Goal: Obtain resource: Download file/media

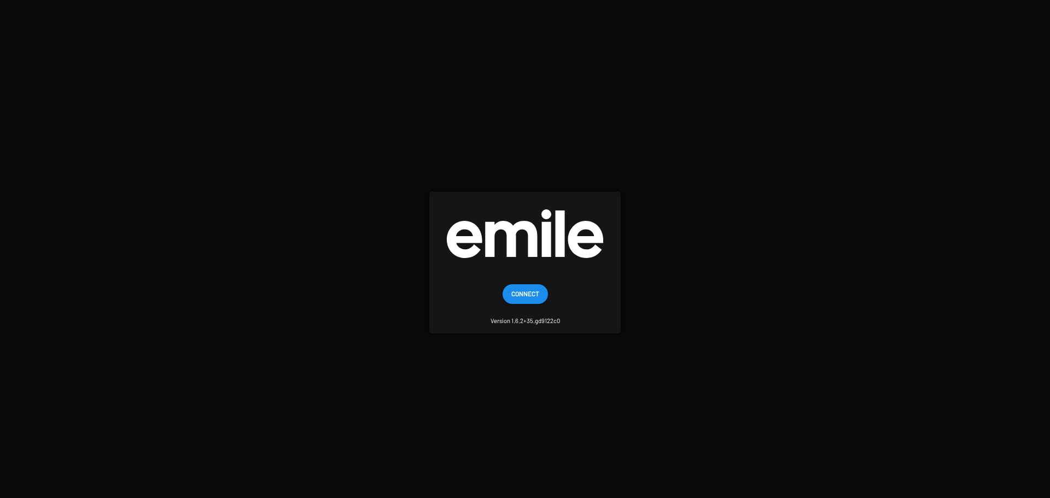
click at [509, 300] on button "Connect" at bounding box center [524, 294] width 45 height 20
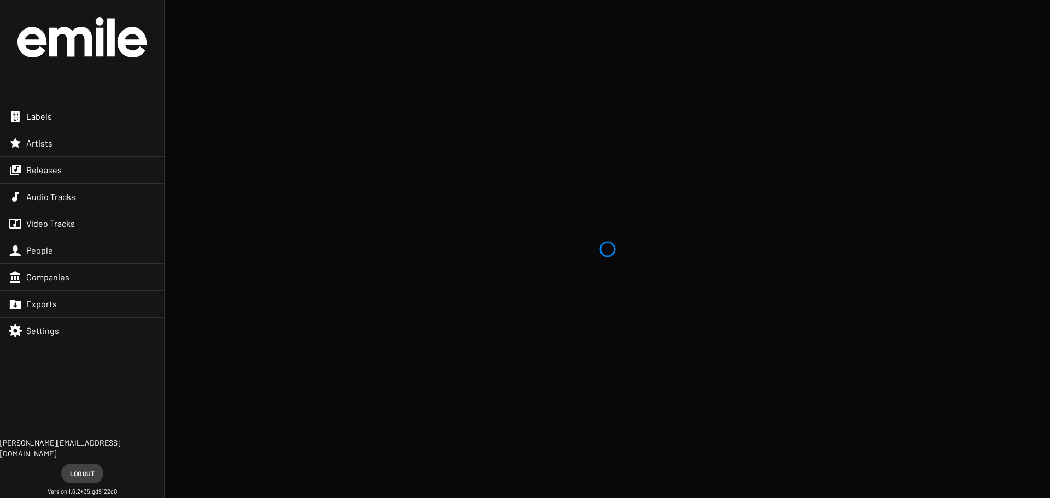
click at [142, 118] on div "Labels" at bounding box center [82, 116] width 164 height 26
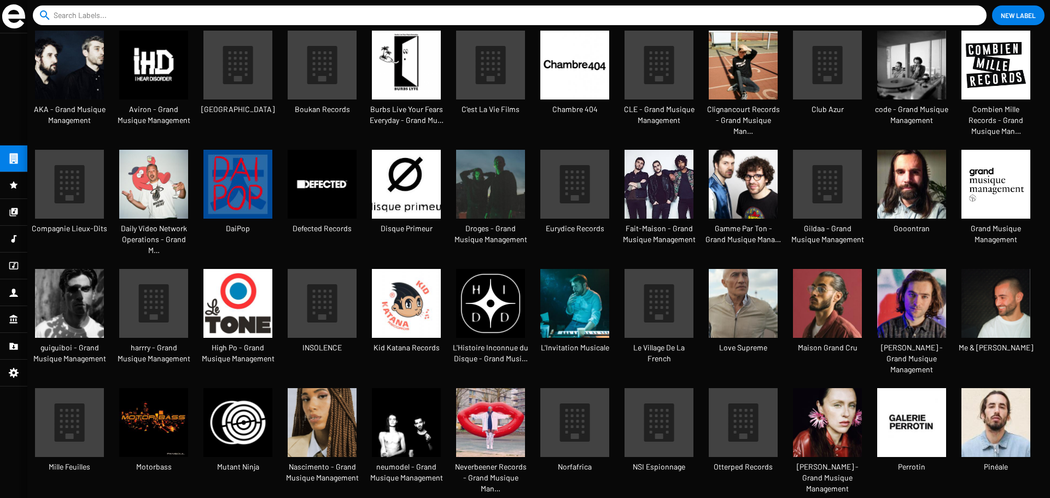
click at [12, 174] on div at bounding box center [13, 185] width 27 height 26
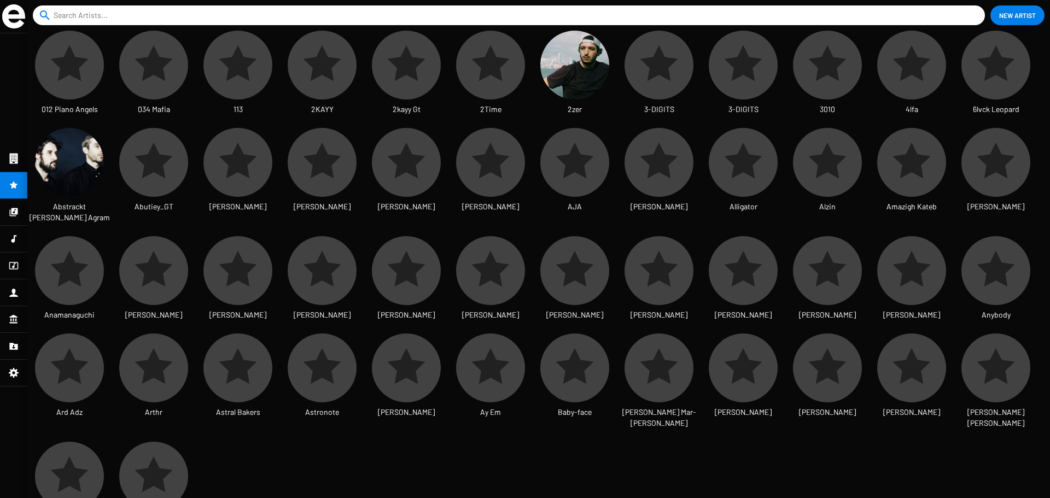
click at [10, 210] on icon at bounding box center [14, 212] width 10 height 13
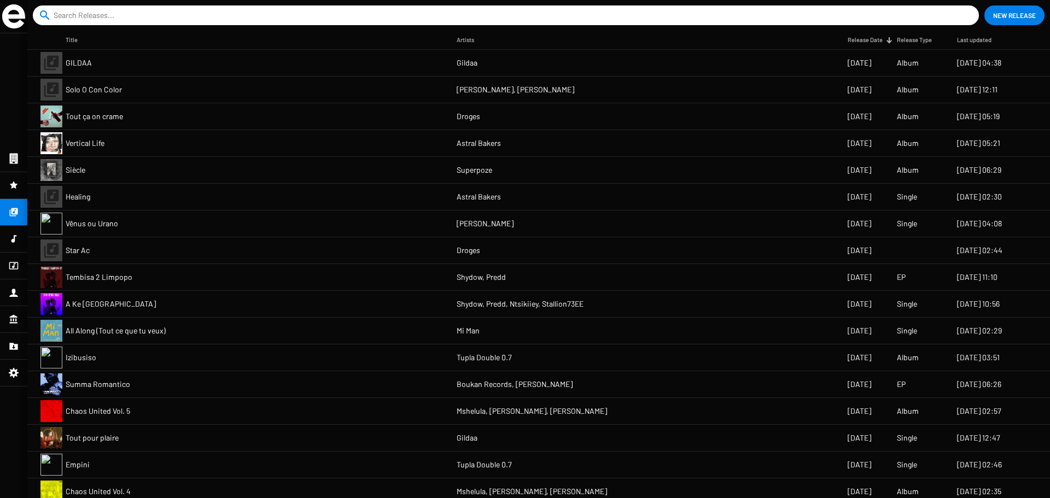
click at [13, 297] on icon at bounding box center [14, 292] width 10 height 13
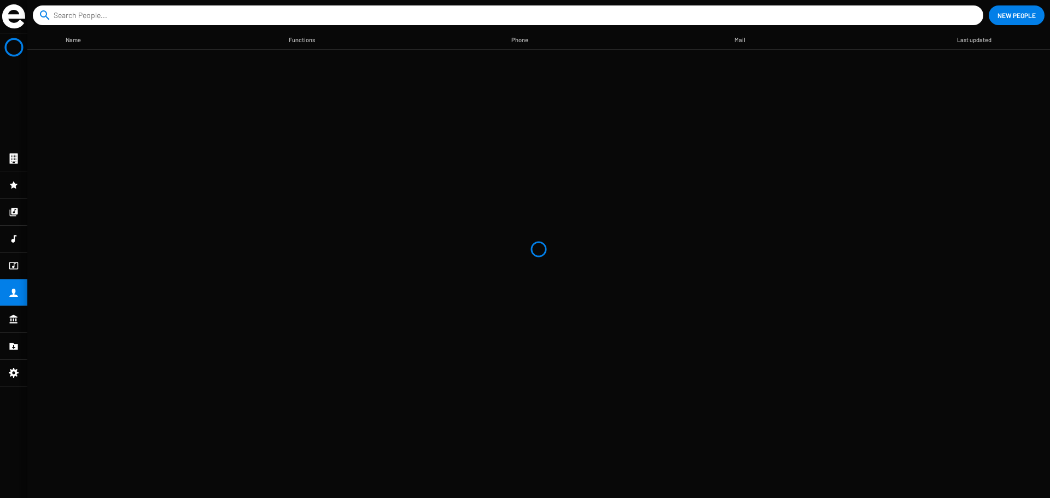
click at [10, 12] on img at bounding box center [13, 16] width 23 height 24
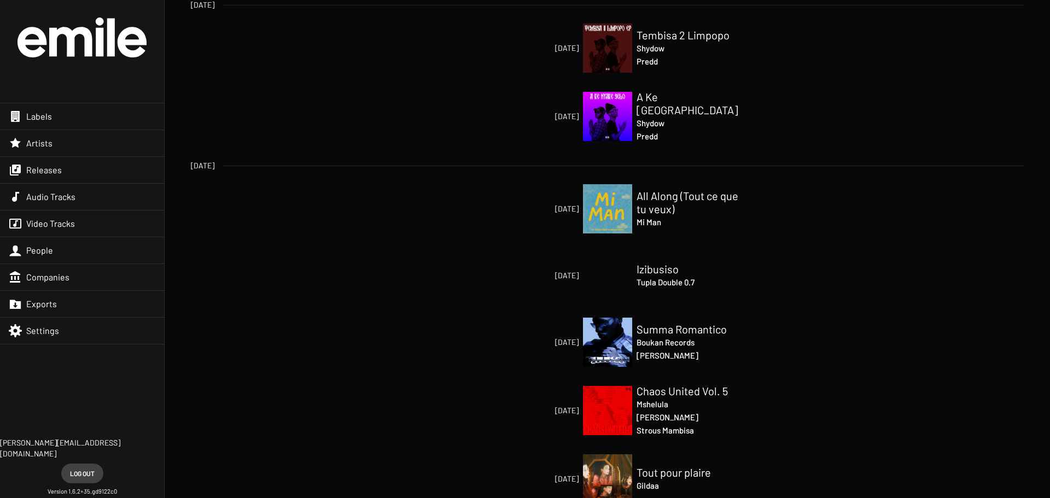
click at [39, 123] on div "Labels" at bounding box center [82, 116] width 164 height 26
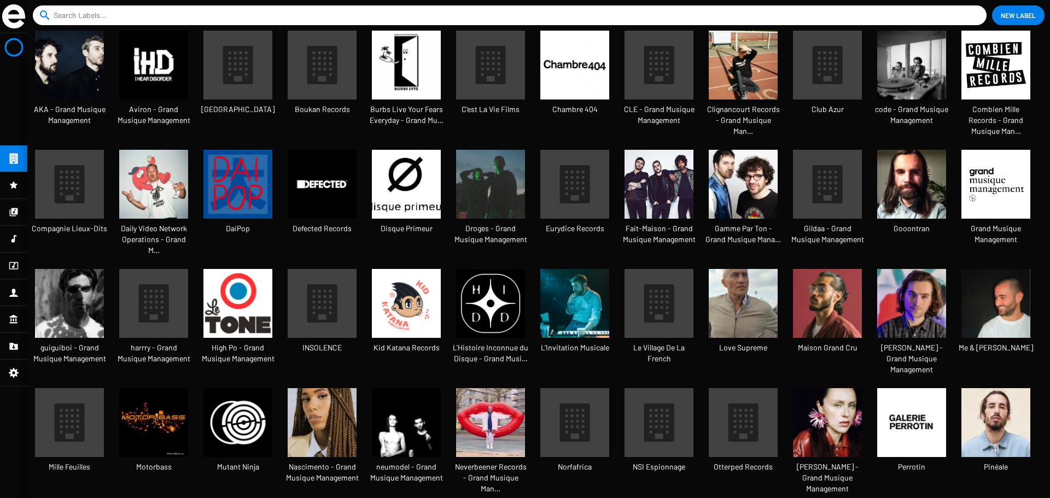
scroll to position [29, 91]
click at [492, 168] on img at bounding box center [490, 184] width 69 height 69
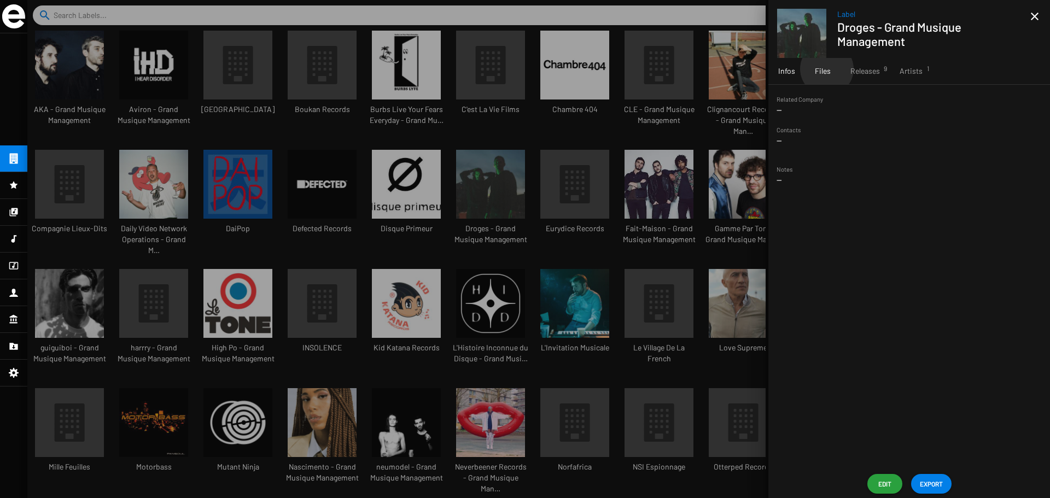
click at [826, 69] on span "Files" at bounding box center [823, 71] width 16 height 11
click at [856, 70] on span "Releases 9" at bounding box center [865, 71] width 30 height 11
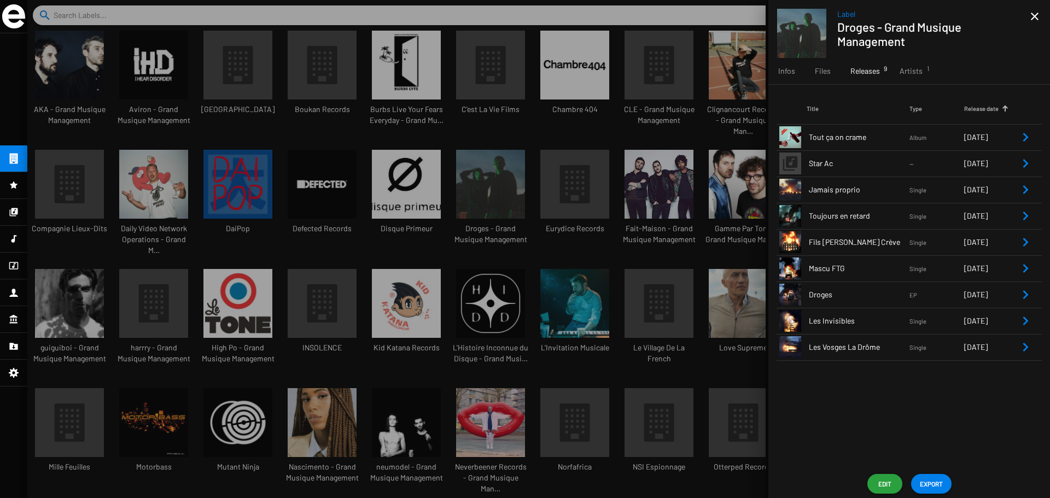
click at [851, 324] on span "Les Invisibles" at bounding box center [859, 320] width 101 height 11
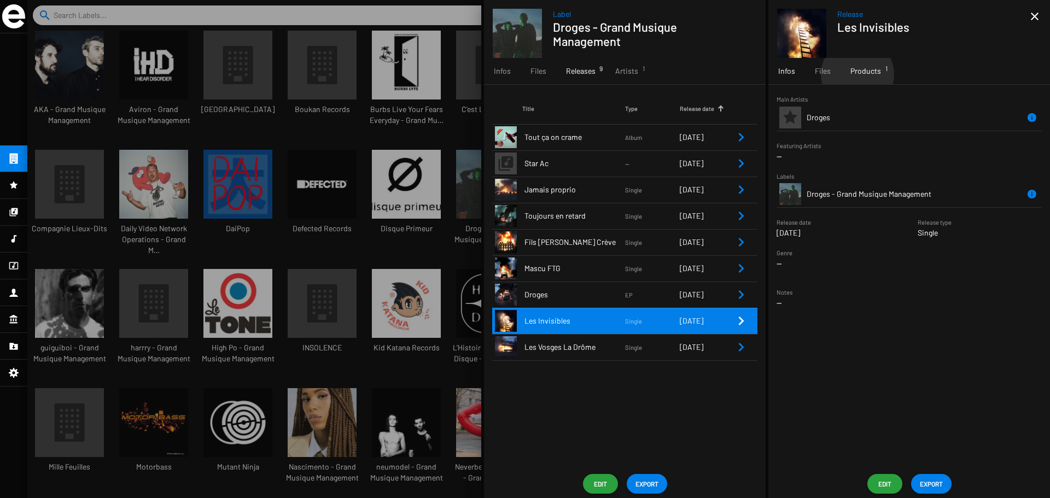
click at [857, 74] on span "Products 1" at bounding box center [865, 71] width 31 height 11
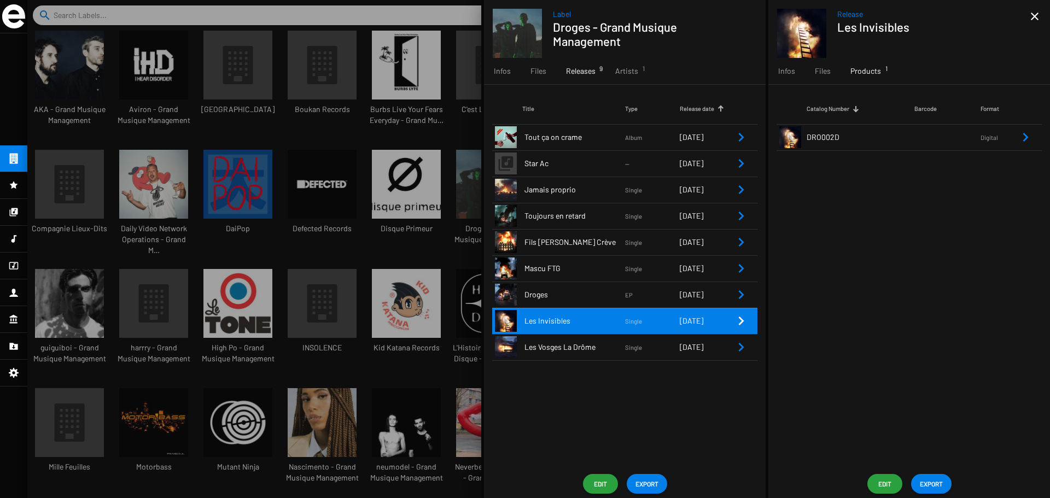
click at [872, 143] on td "DRO002D" at bounding box center [860, 137] width 108 height 26
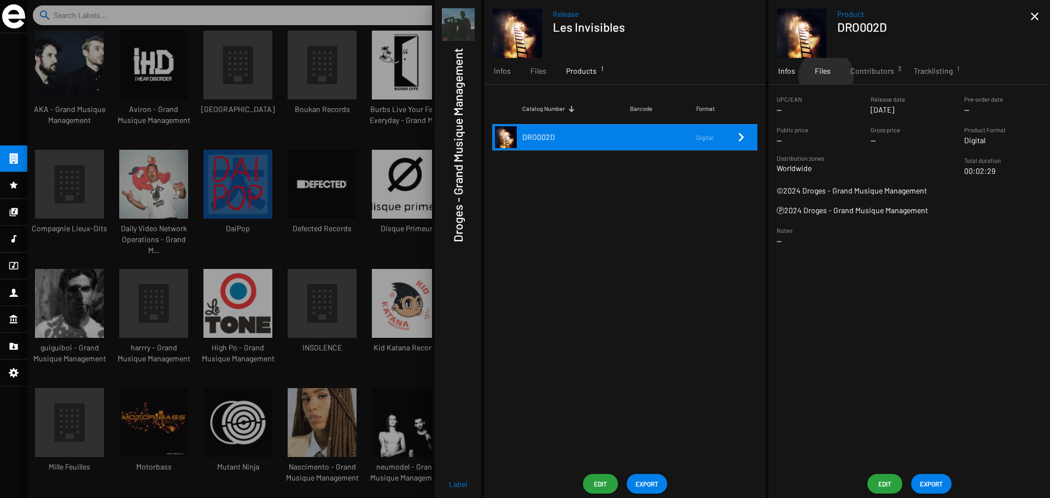
click at [825, 76] on span "Files" at bounding box center [823, 71] width 16 height 11
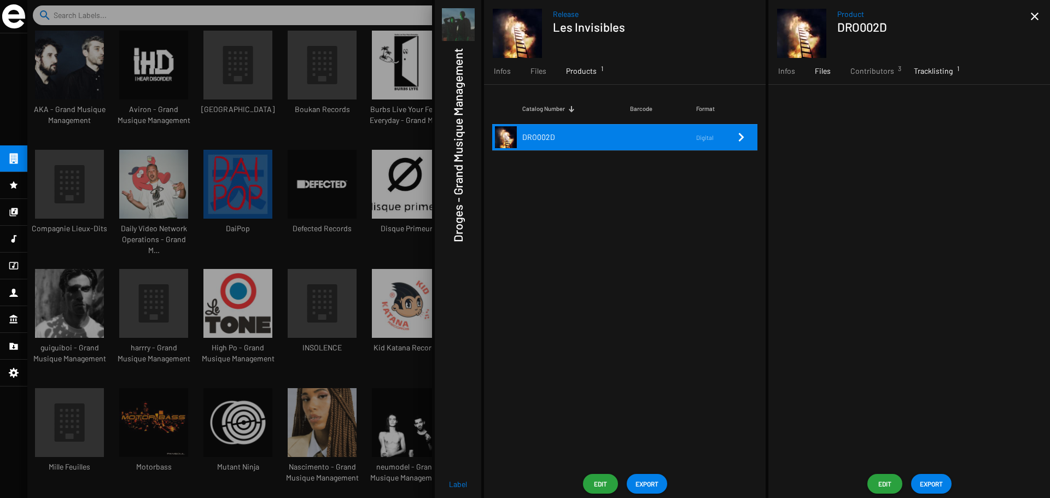
click at [939, 73] on span "Tracklisting 1" at bounding box center [932, 71] width 39 height 11
click at [927, 477] on span "EXPORT" at bounding box center [930, 484] width 23 height 20
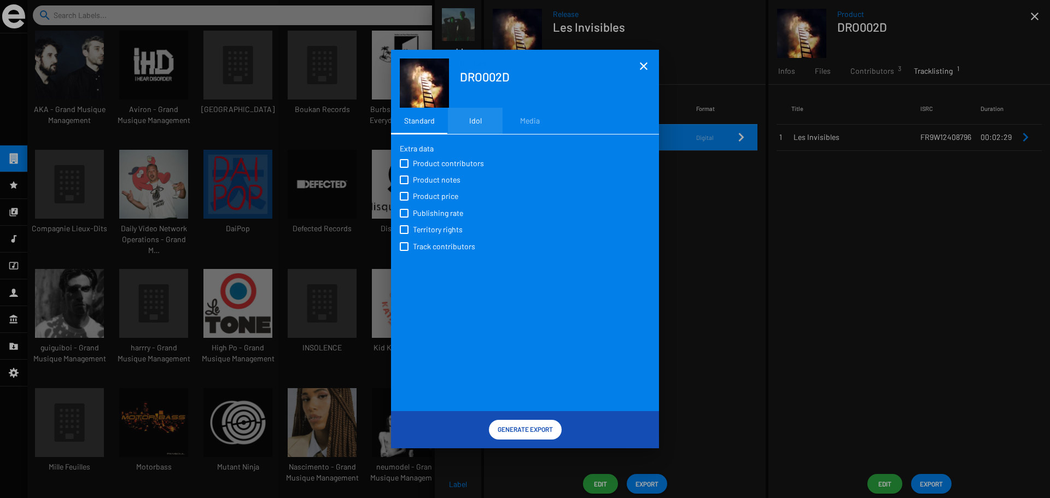
click at [476, 120] on div "Idol" at bounding box center [475, 120] width 13 height 11
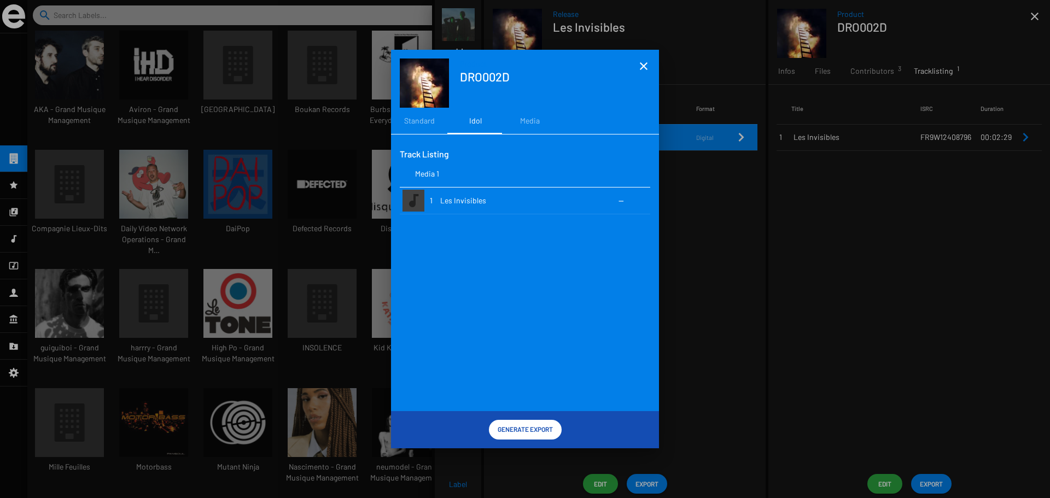
click at [519, 421] on span "Generate Export" at bounding box center [524, 429] width 55 height 20
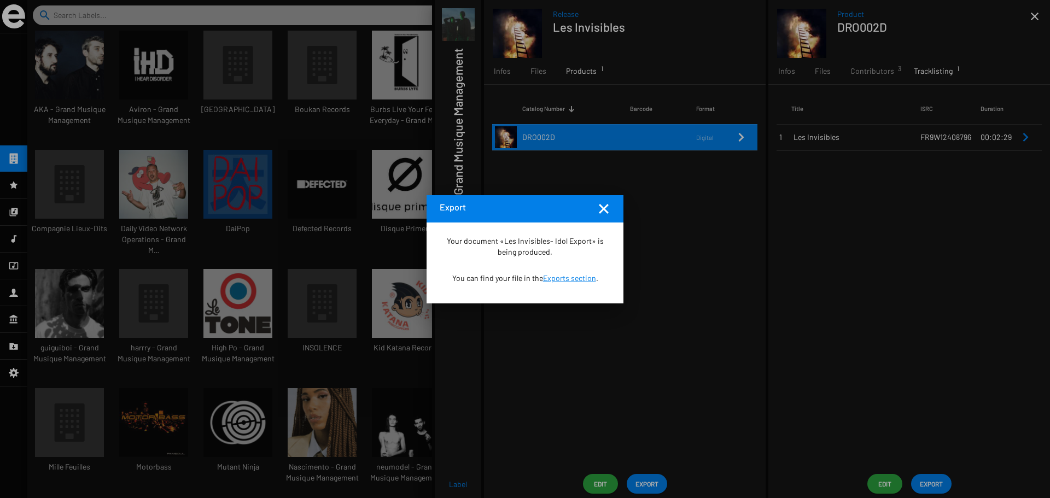
click at [564, 279] on link "Exports section" at bounding box center [569, 277] width 53 height 9
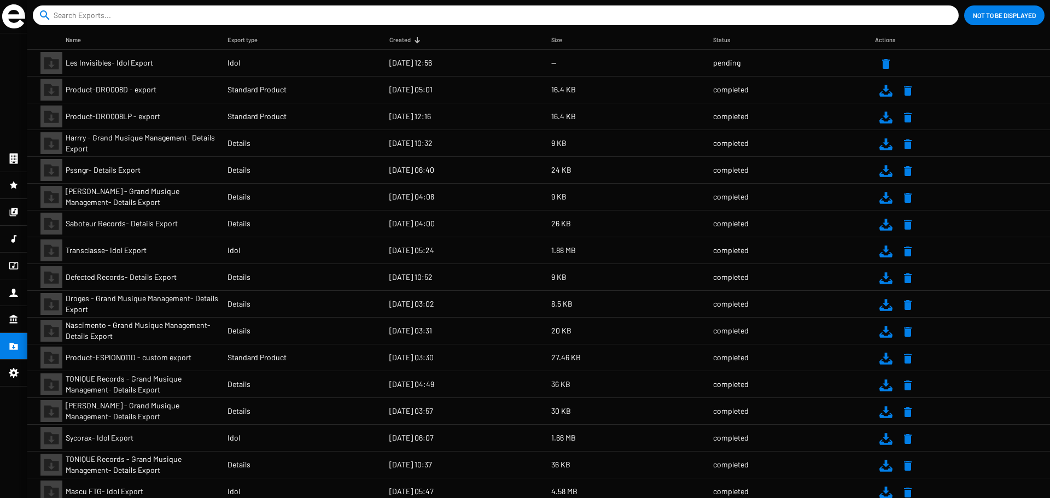
click at [884, 257] on mat-icon at bounding box center [885, 251] width 13 height 13
click at [885, 140] on mat-icon at bounding box center [885, 144] width 13 height 13
click at [8, 245] on div at bounding box center [13, 239] width 27 height 26
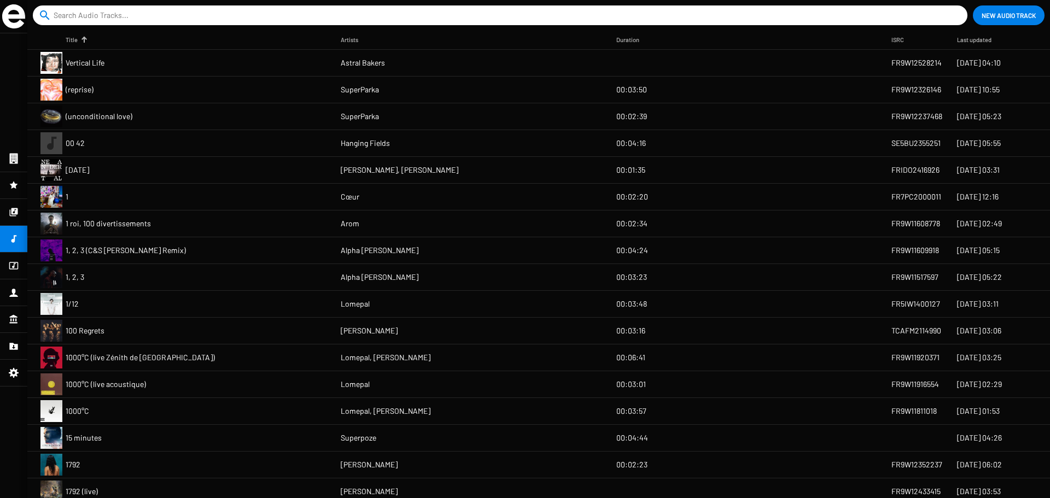
click at [189, 16] on input at bounding box center [502, 15] width 897 height 20
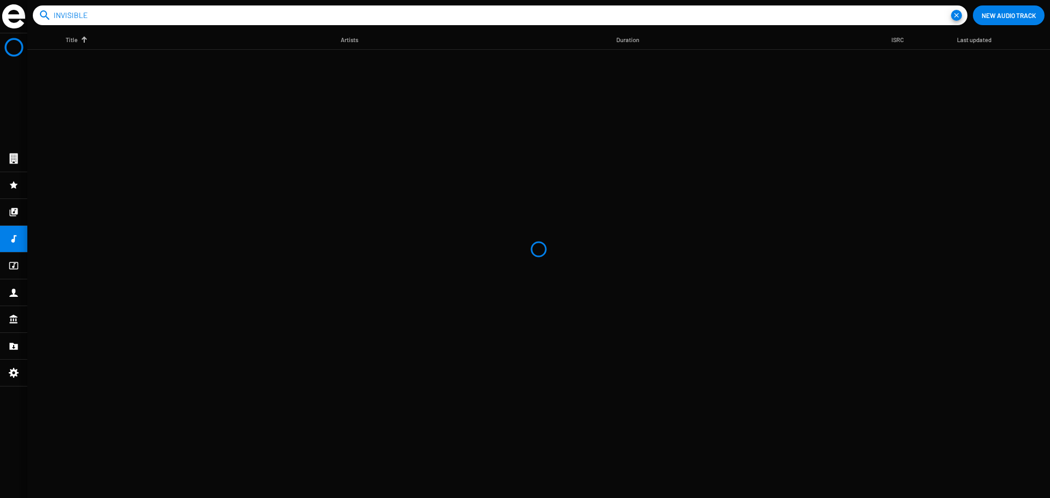
type input "INVISIBLE"
click at [951, 10] on button "close" at bounding box center [956, 15] width 11 height 11
click at [191, 28] on app-catalog-header "search close New Audio Track" at bounding box center [538, 15] width 1022 height 31
click at [196, 23] on input at bounding box center [502, 15] width 897 height 20
type input "INVISIBLE"
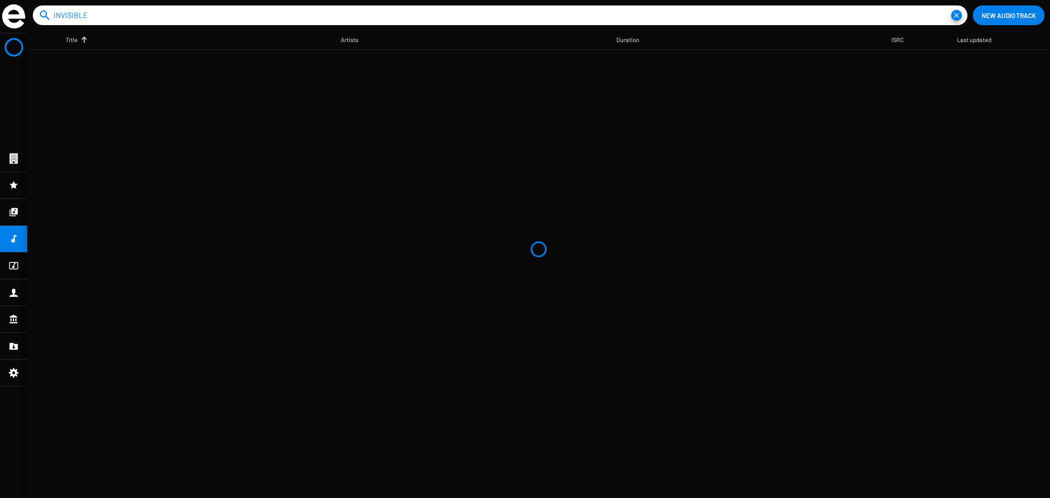
click at [951, 10] on button "close" at bounding box center [956, 15] width 11 height 11
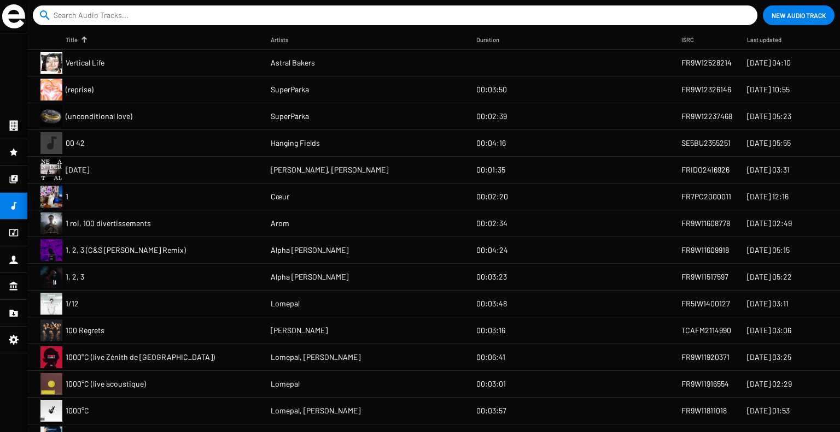
click at [260, 19] on input at bounding box center [397, 15] width 687 height 20
type input "INVISIBLE"
click at [741, 10] on button "close" at bounding box center [746, 15] width 11 height 11
click at [335, 22] on input at bounding box center [397, 15] width 687 height 20
click at [335, 20] on input at bounding box center [397, 15] width 687 height 20
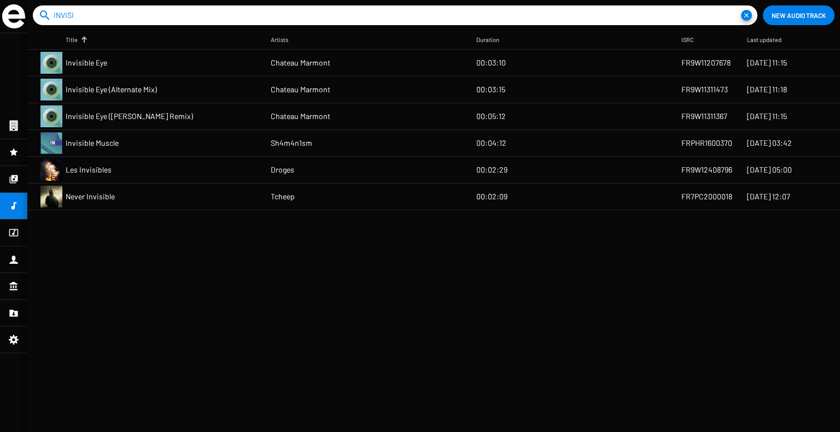
type input "INVISI"
click at [174, 179] on mat-cell "Les Invisibles" at bounding box center [168, 170] width 205 height 26
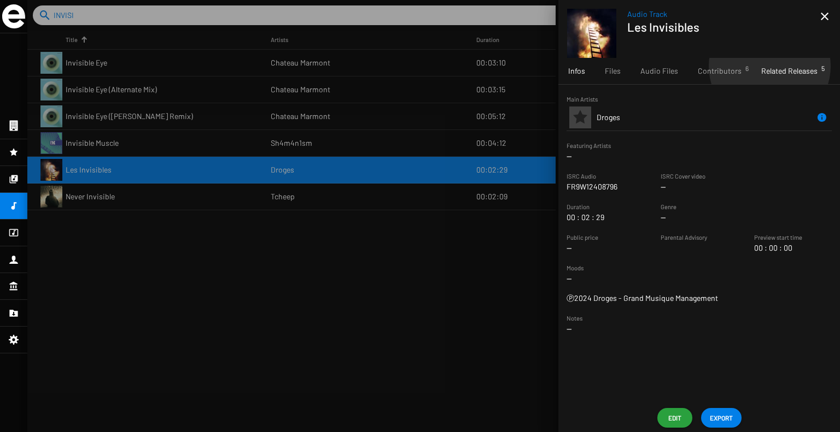
click at [765, 66] on span "Related Releases 5" at bounding box center [789, 71] width 56 height 11
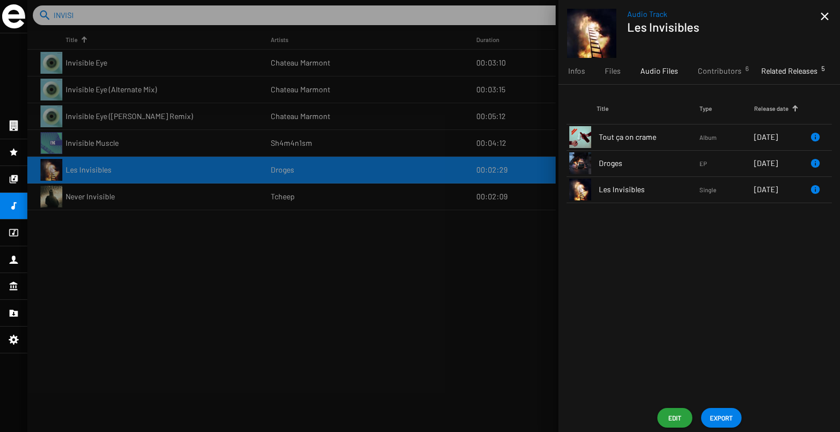
click at [658, 74] on span "Audio Files" at bounding box center [659, 71] width 38 height 11
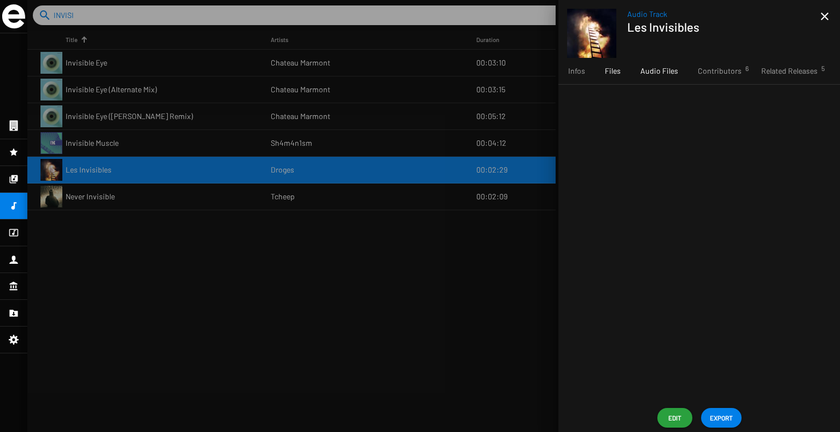
click at [617, 72] on span "Files" at bounding box center [613, 71] width 16 height 11
click at [573, 77] on div "Infos" at bounding box center [576, 71] width 37 height 26
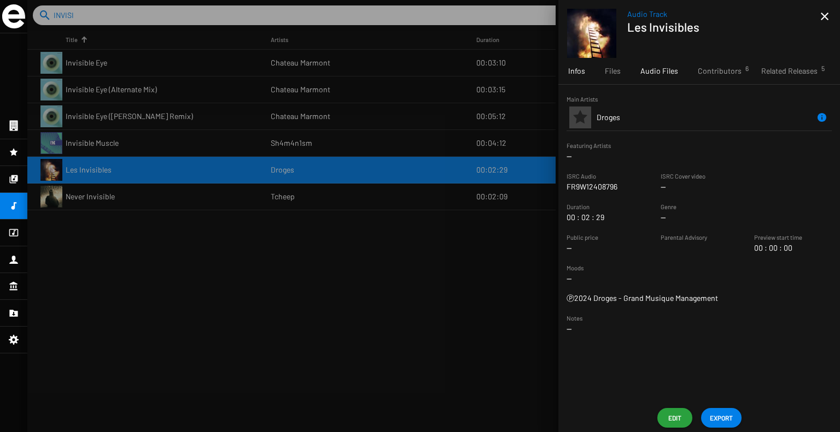
click at [660, 70] on span "Audio Files" at bounding box center [659, 71] width 38 height 11
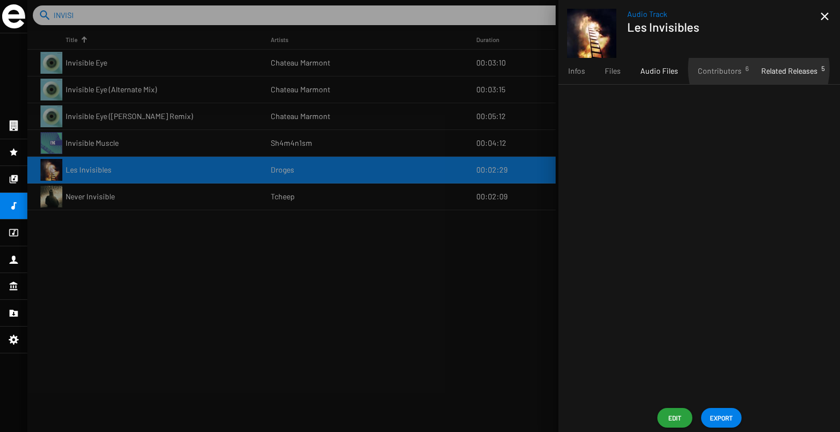
click at [754, 69] on div "Related Releases 5" at bounding box center [789, 71] width 76 height 26
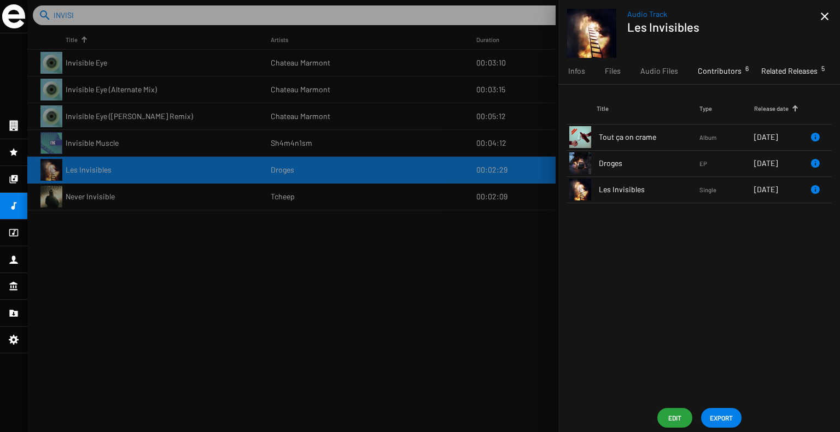
click at [728, 69] on span "Contributors 6" at bounding box center [720, 71] width 44 height 11
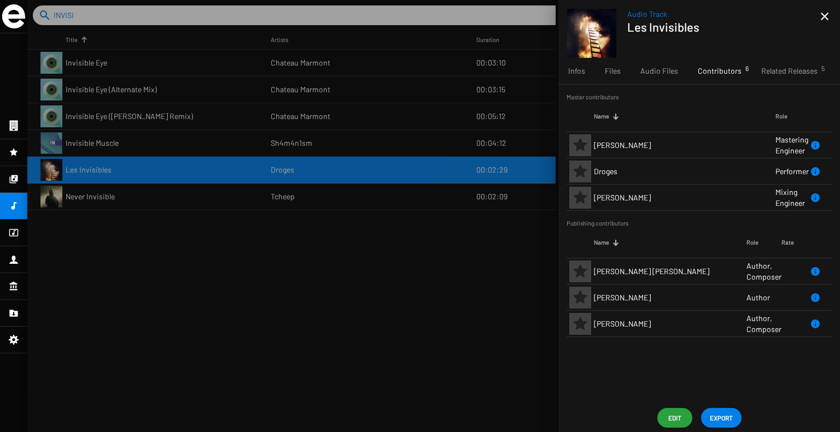
click at [827, 16] on mat-icon "close" at bounding box center [824, 16] width 13 height 13
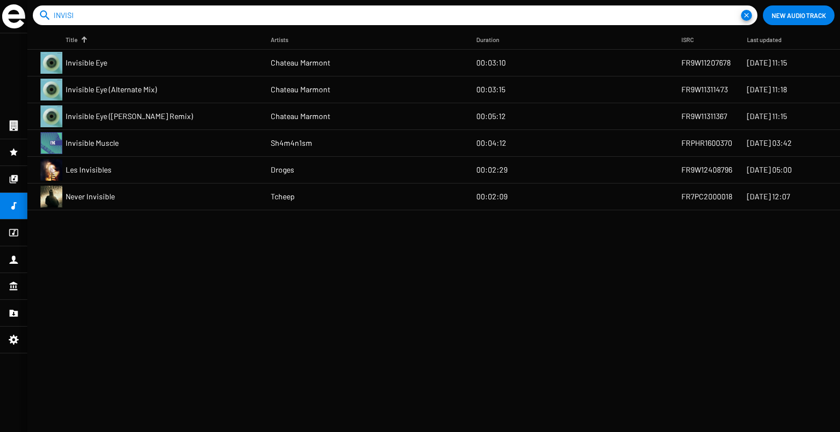
click at [14, 311] on icon at bounding box center [13, 313] width 8 height 7
